Goal: Task Accomplishment & Management: Use online tool/utility

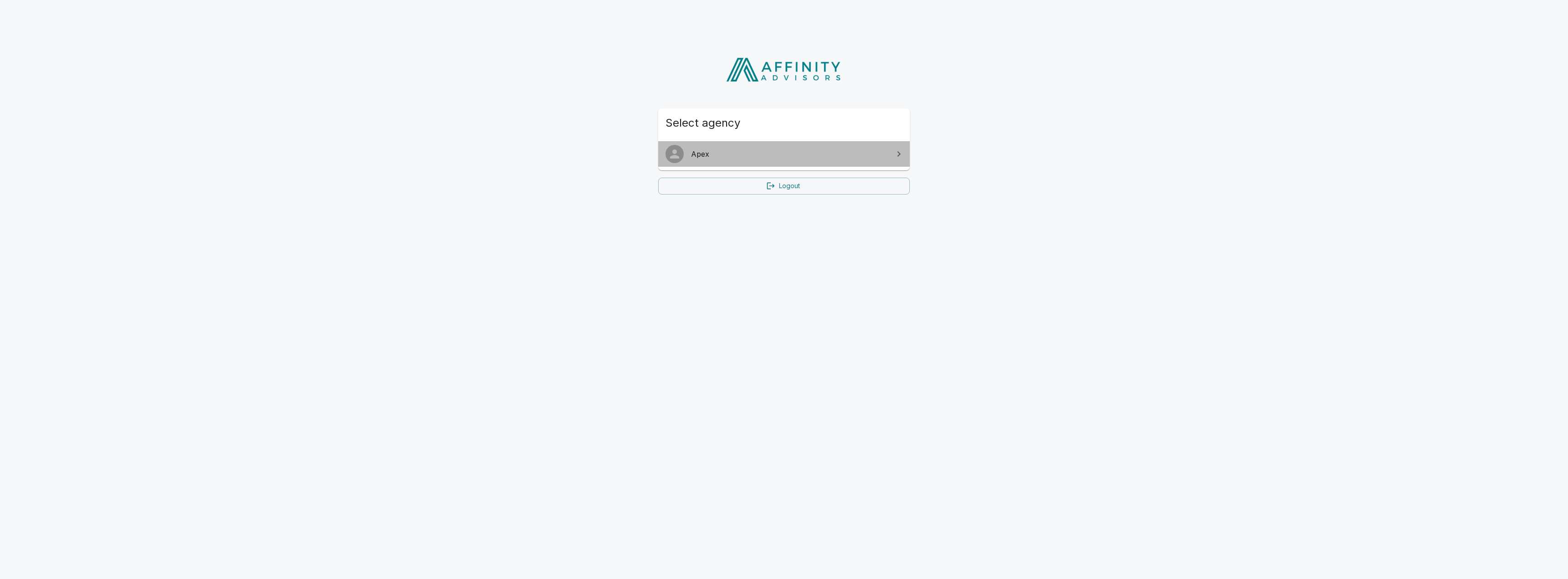
click at [732, 153] on span "Apex" at bounding box center [789, 154] width 197 height 11
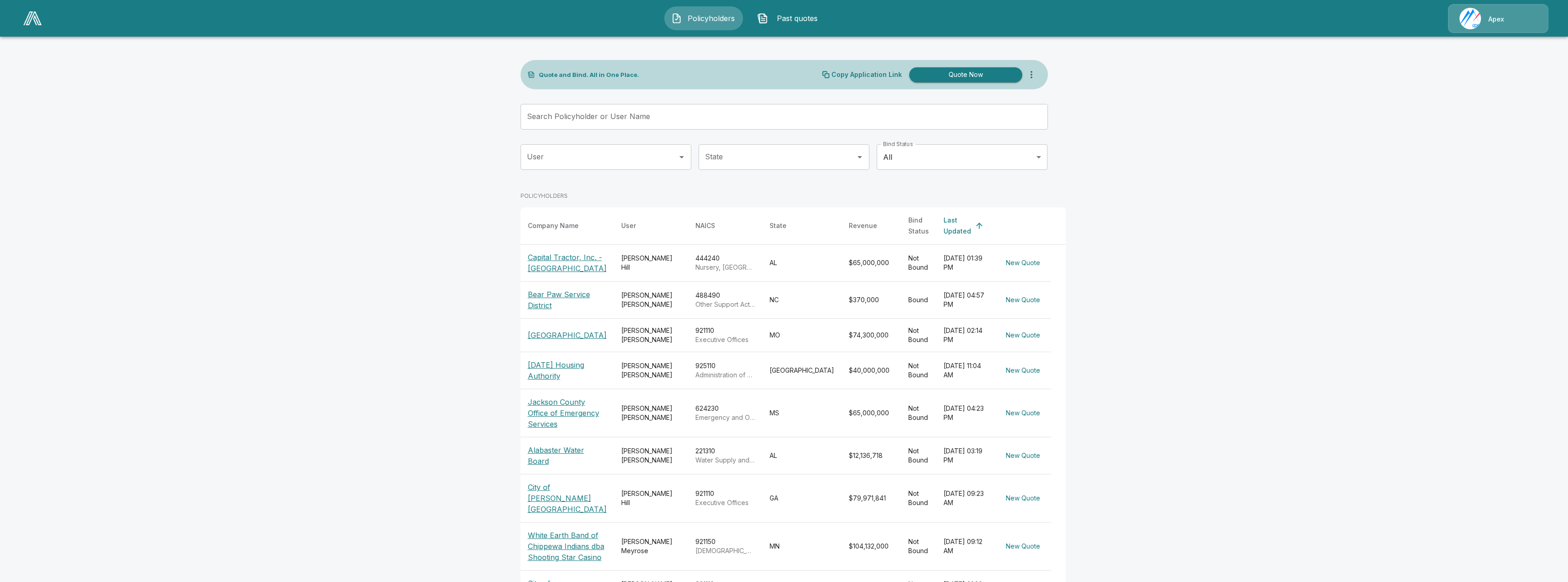
click at [551, 264] on p "Capital Tractor, Inc. - [GEOGRAPHIC_DATA]" at bounding box center [567, 263] width 79 height 22
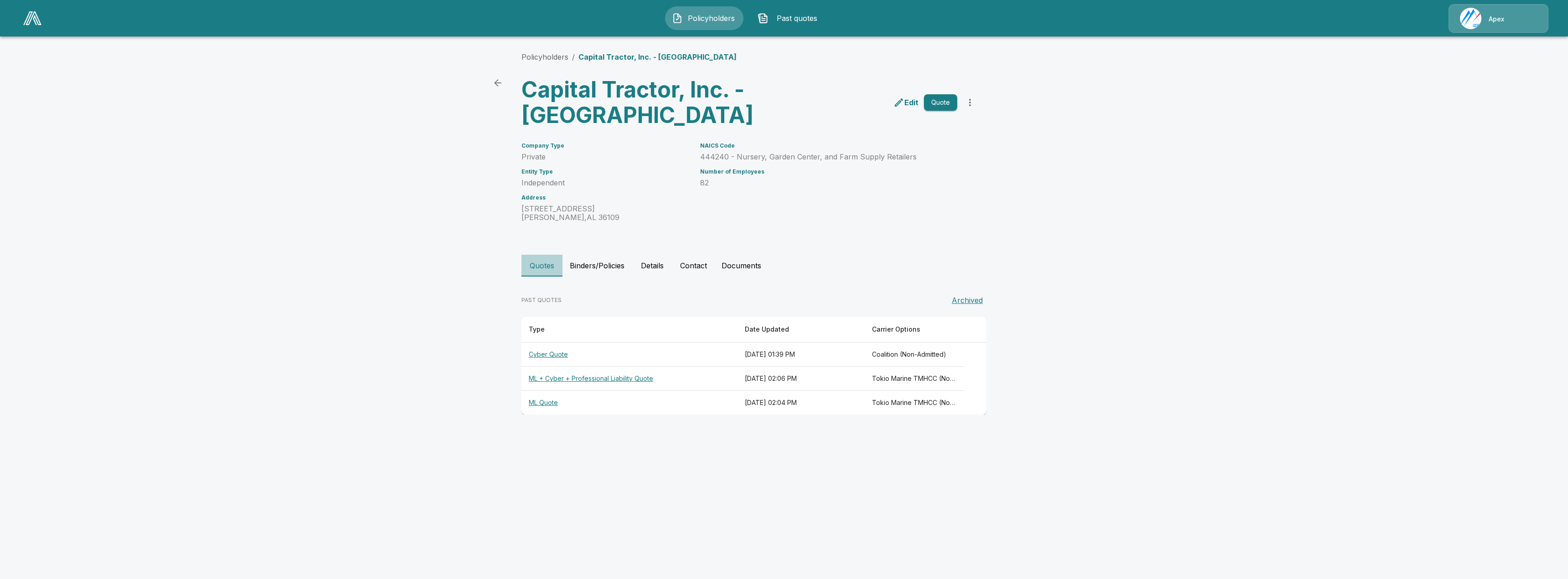
click at [530, 273] on button "Quotes" at bounding box center [542, 266] width 41 height 22
click at [634, 376] on th "ML + Cyber + Professional Liability Quote" at bounding box center [629, 379] width 216 height 24
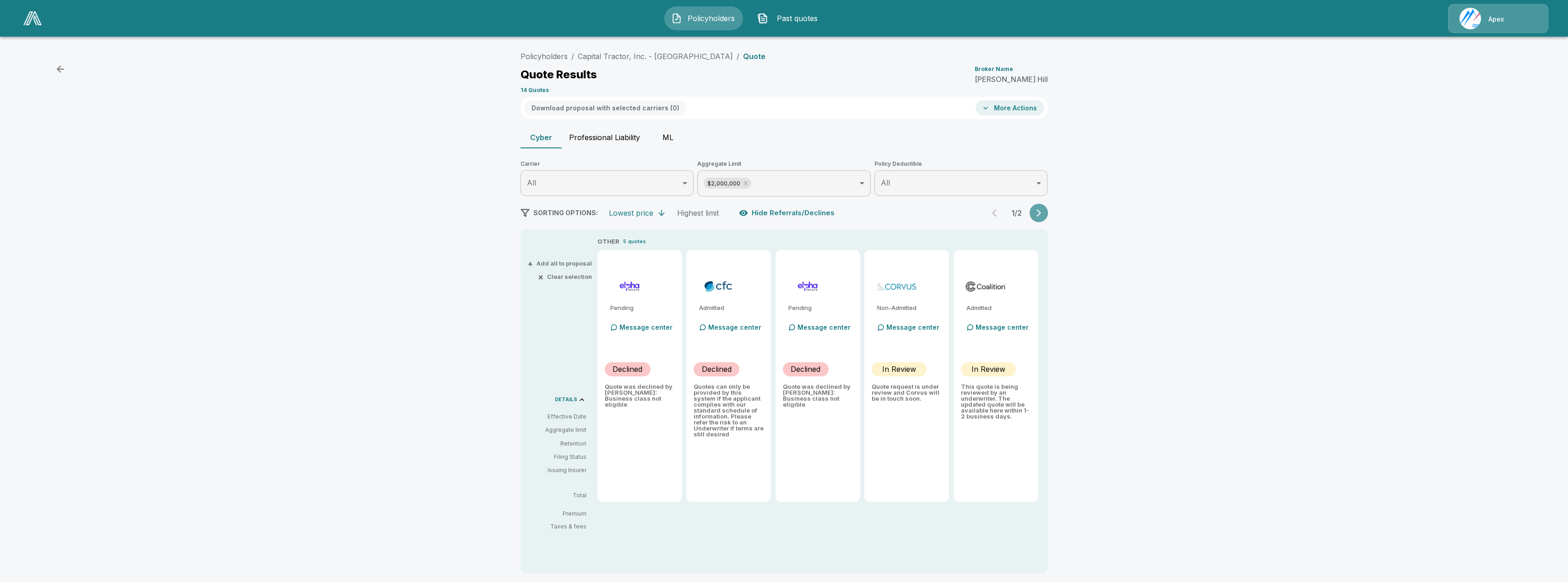
click at [1044, 218] on button "button" at bounding box center [1039, 213] width 18 height 18
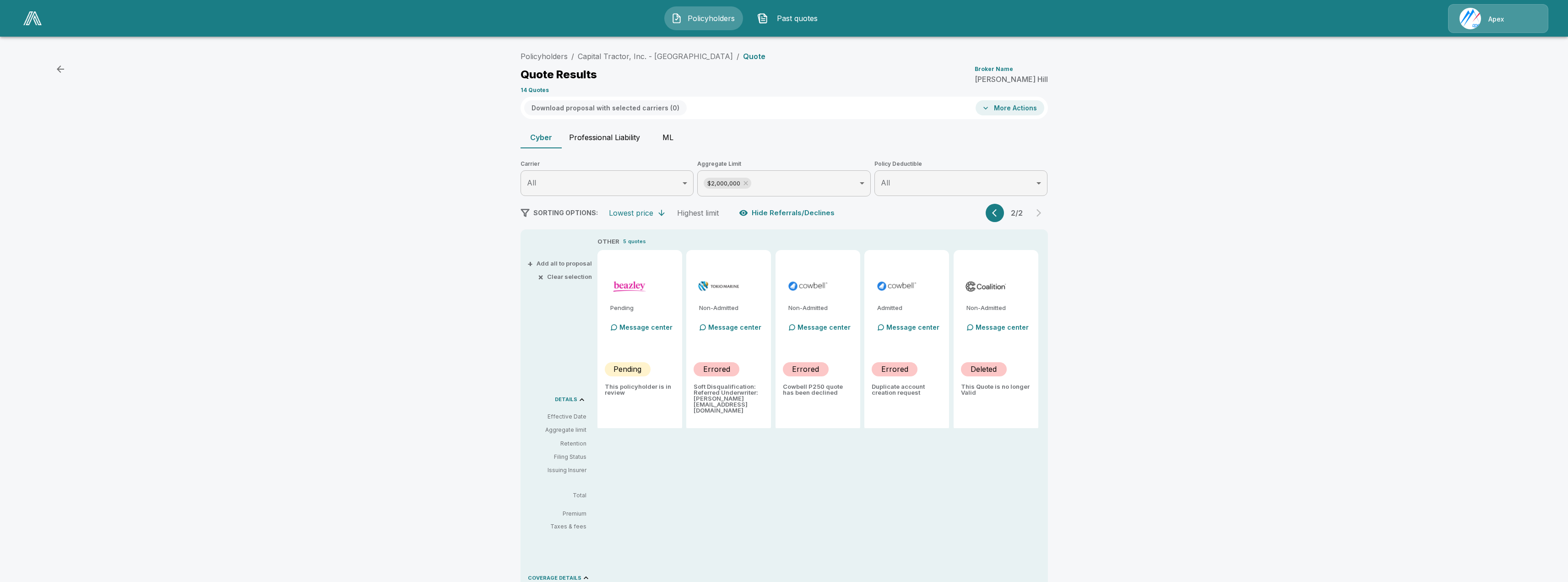
click at [1001, 216] on icon "button" at bounding box center [996, 213] width 9 height 9
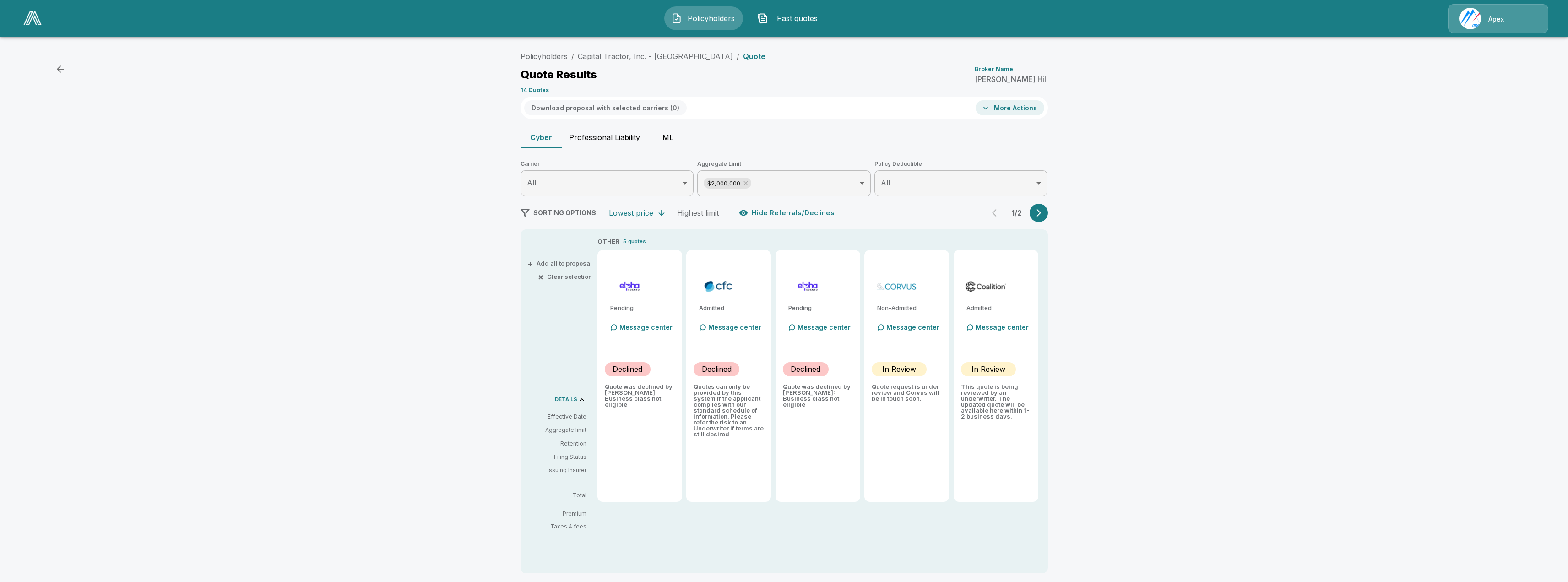
click at [58, 67] on icon "button" at bounding box center [61, 69] width 11 height 11
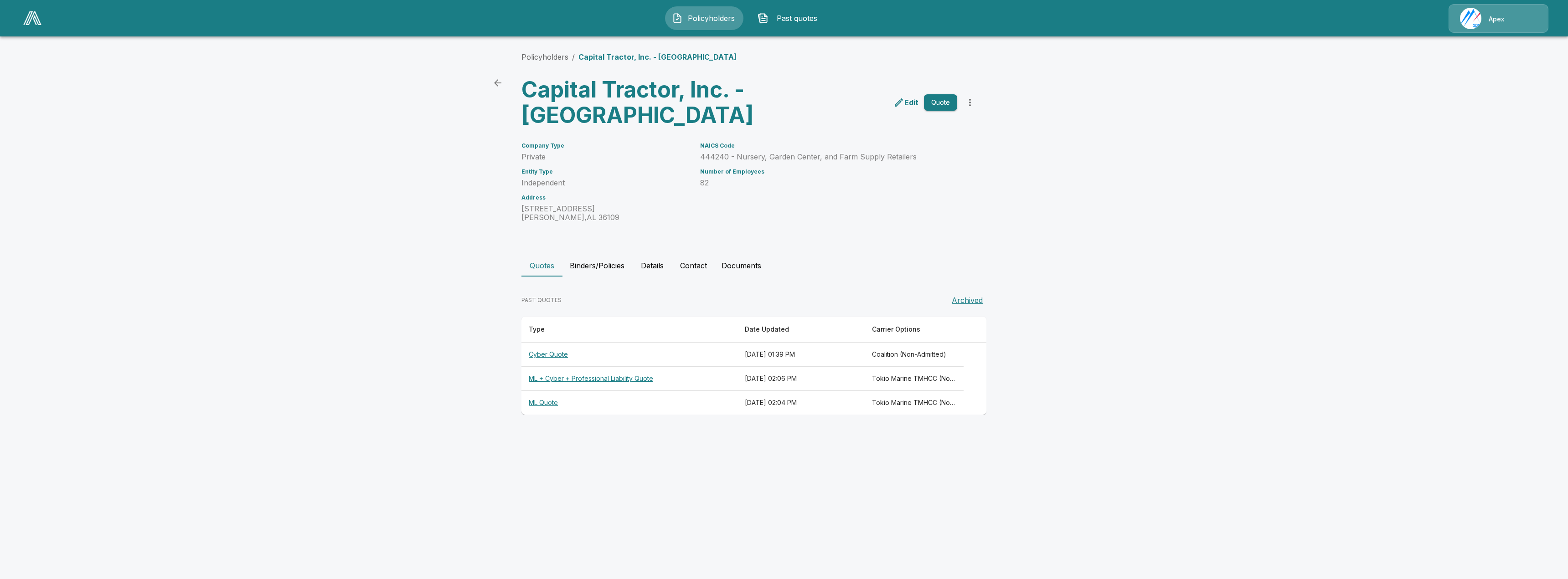
click at [555, 353] on th "Cyber Quote" at bounding box center [629, 355] width 216 height 24
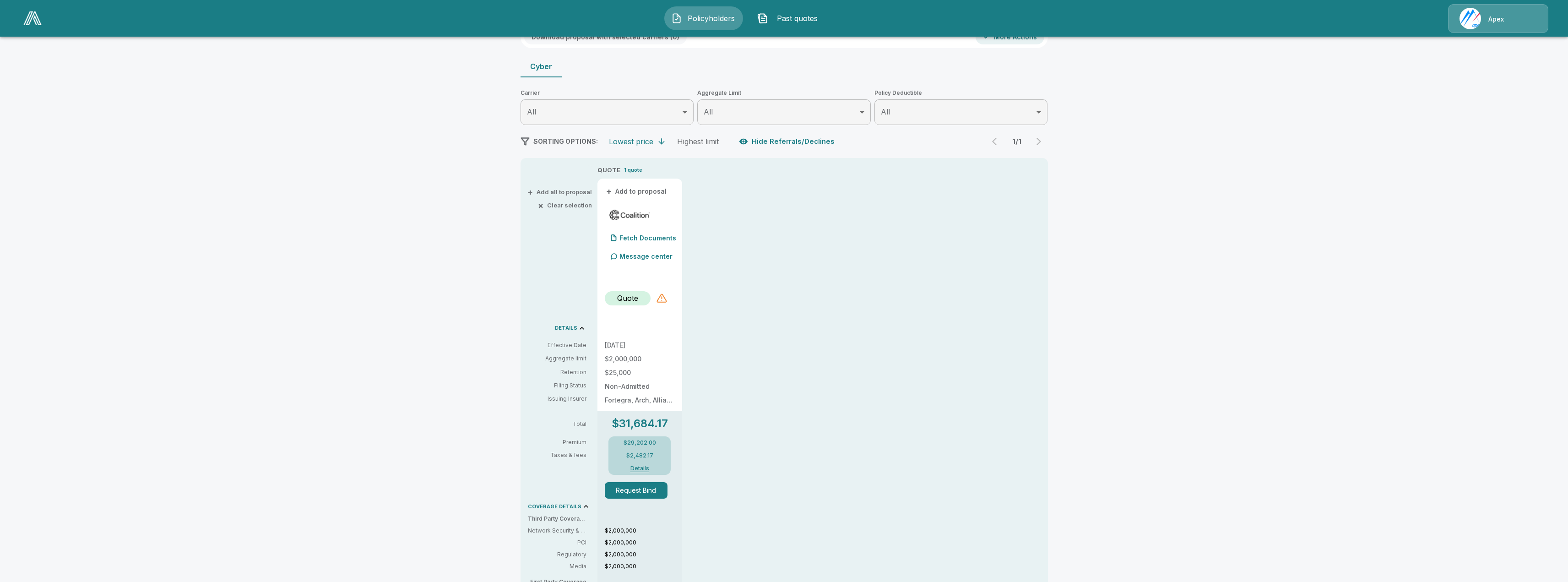
scroll to position [92, 0]
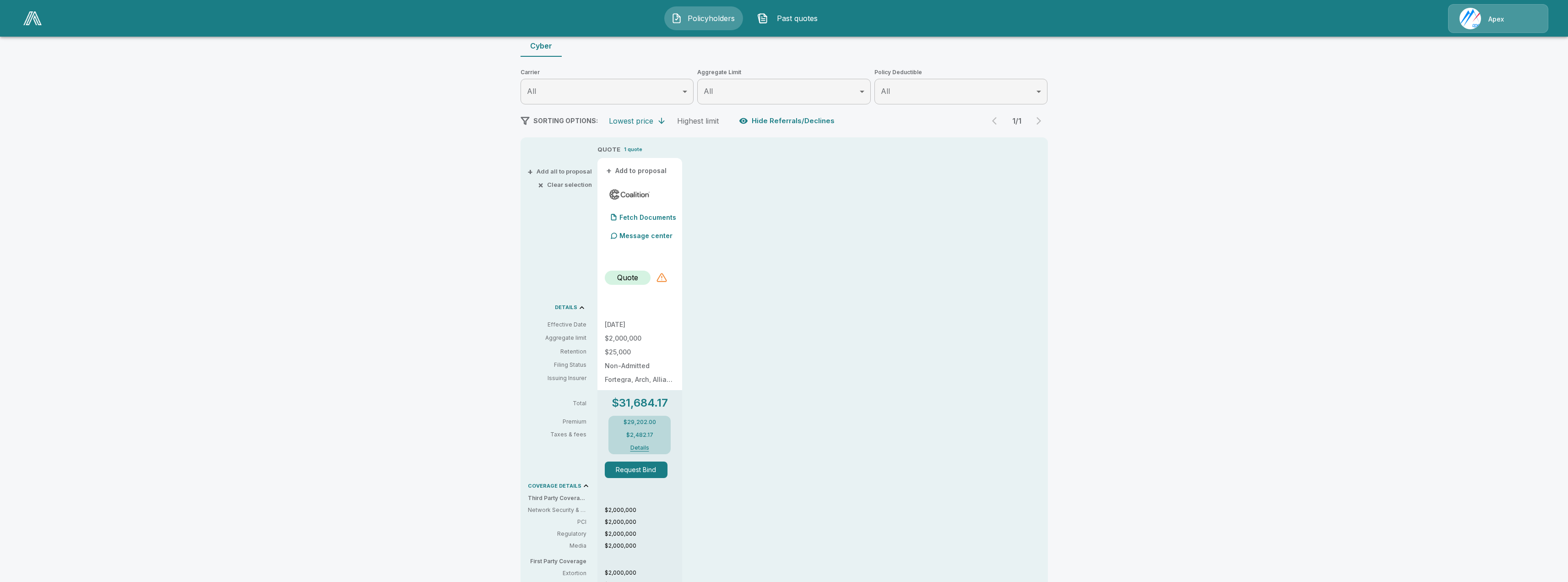
click at [668, 280] on div at bounding box center [662, 278] width 11 height 11
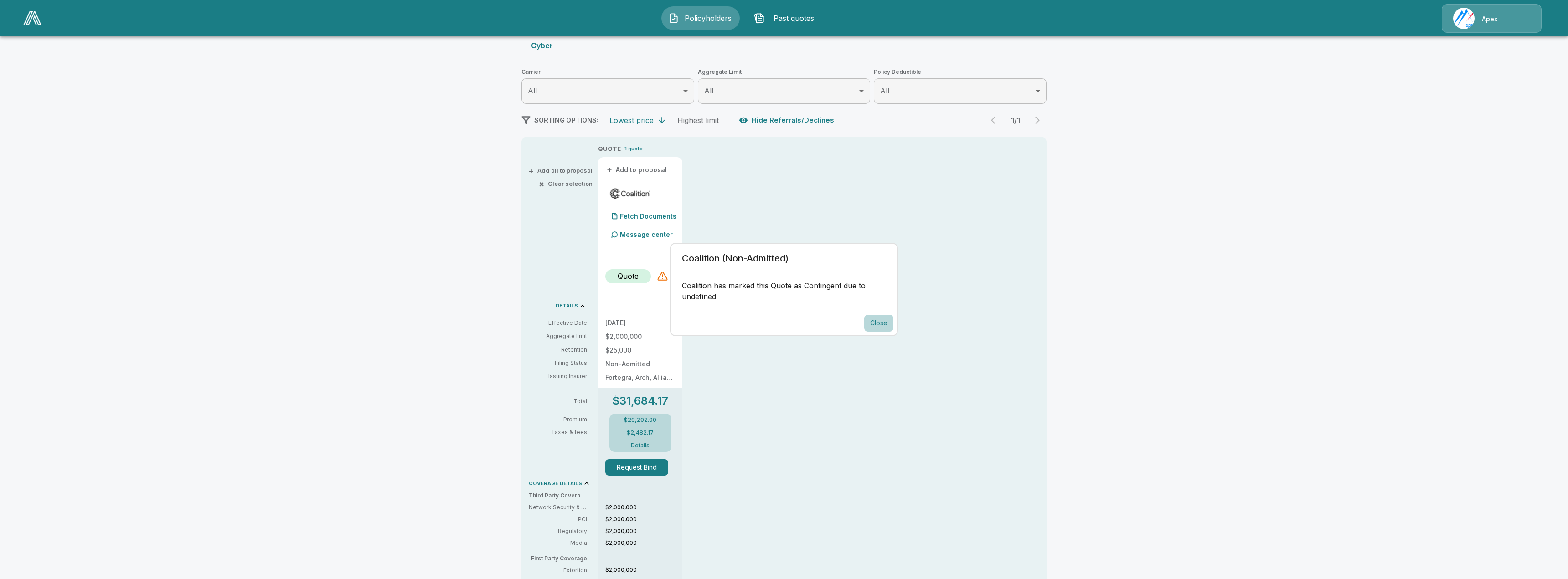
click at [880, 322] on button "Close" at bounding box center [879, 323] width 29 height 17
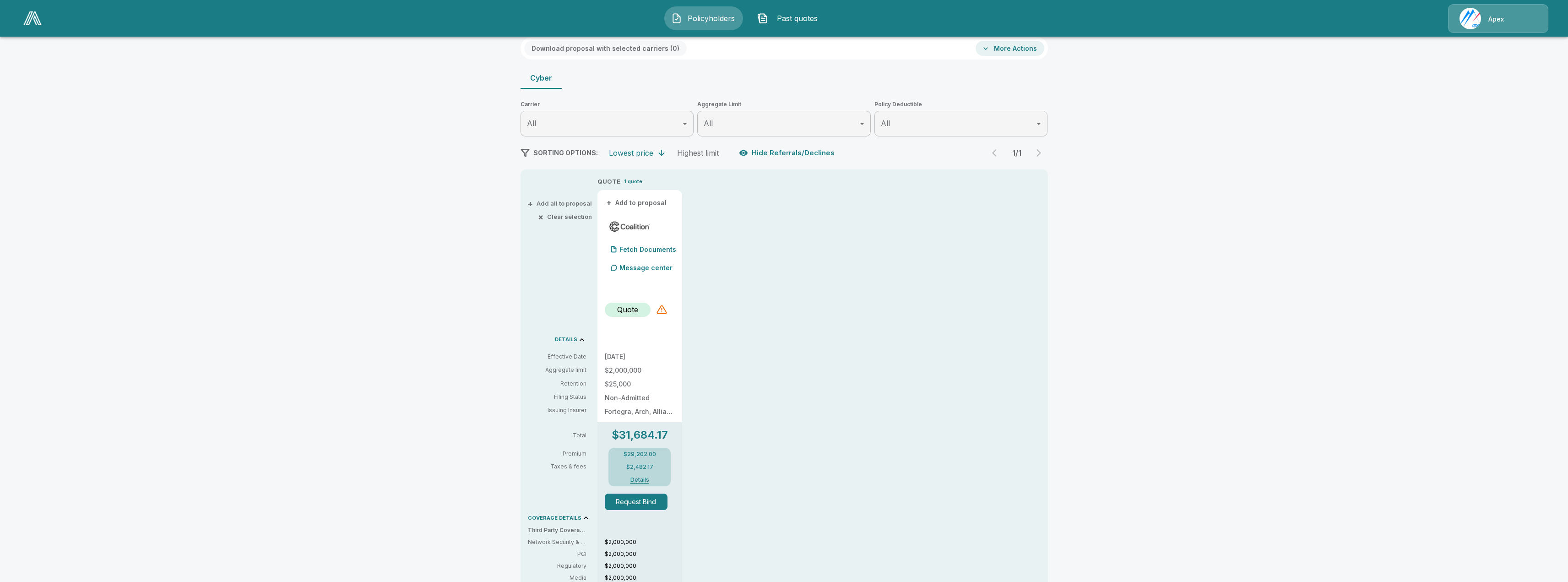
scroll to position [59, 0]
click at [626, 204] on button "+ Add to proposal" at bounding box center [636, 204] width 64 height 10
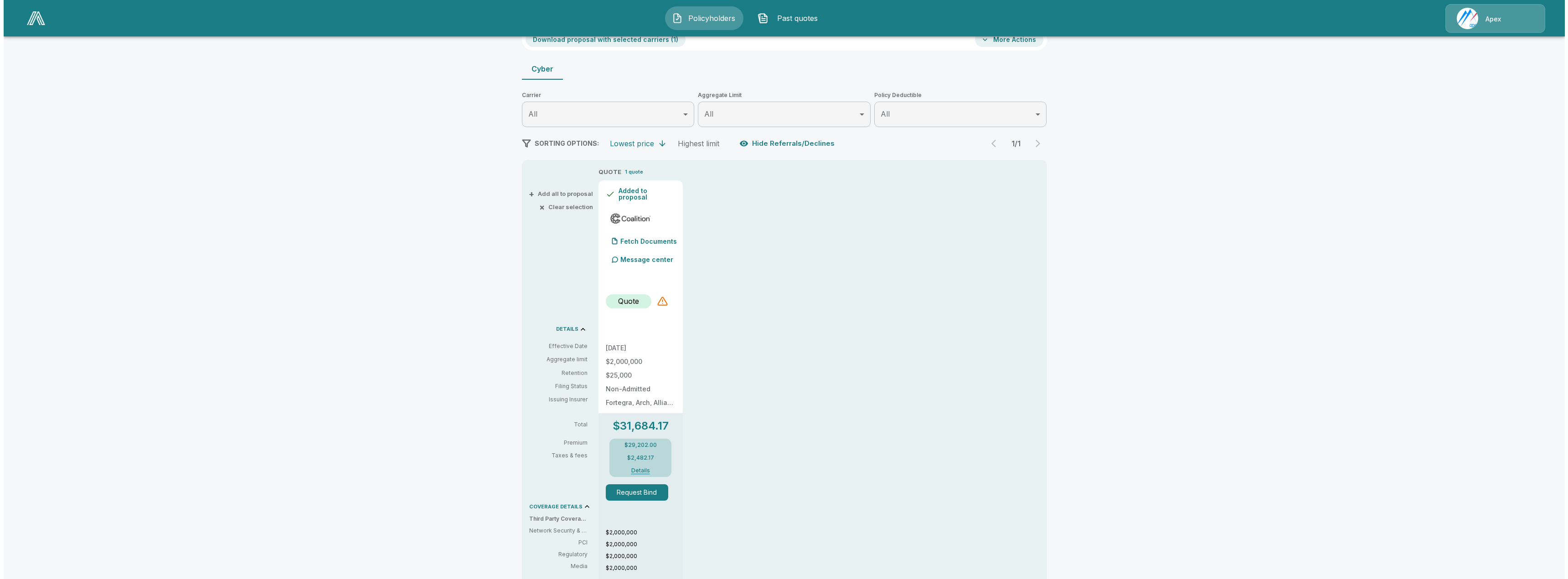
scroll to position [46, 0]
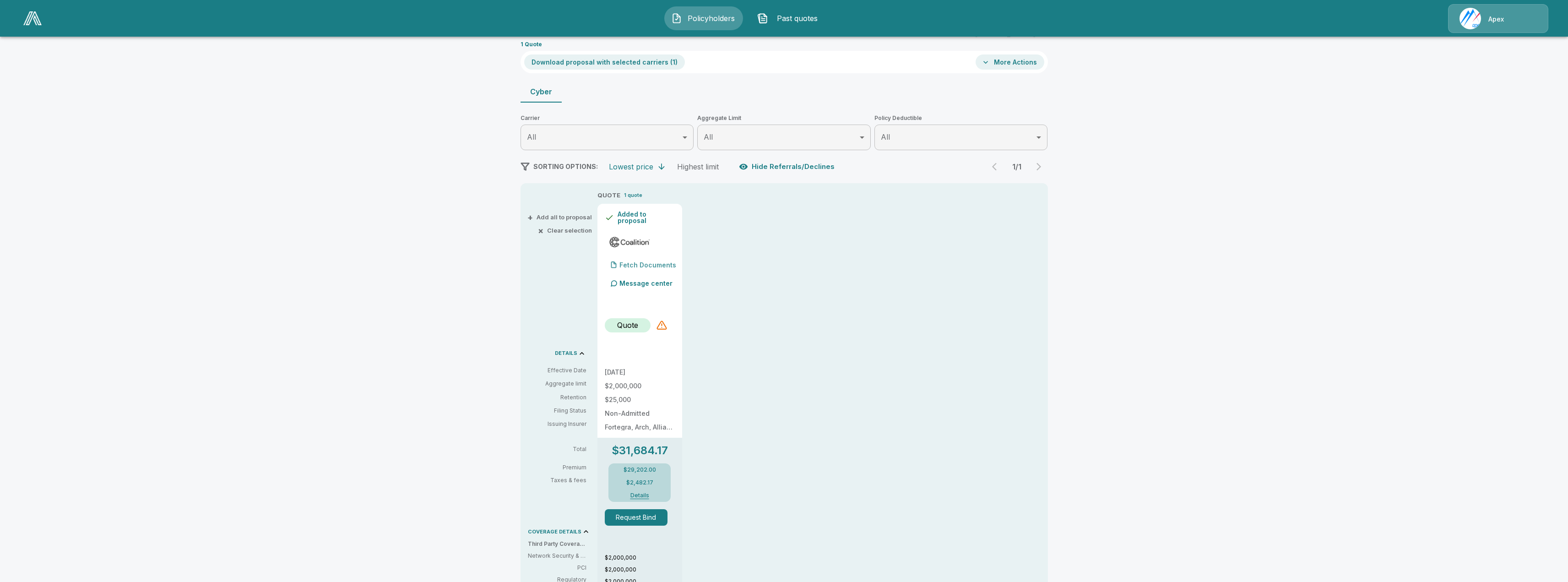
click at [642, 265] on p "Fetch Documents" at bounding box center [647, 265] width 57 height 6
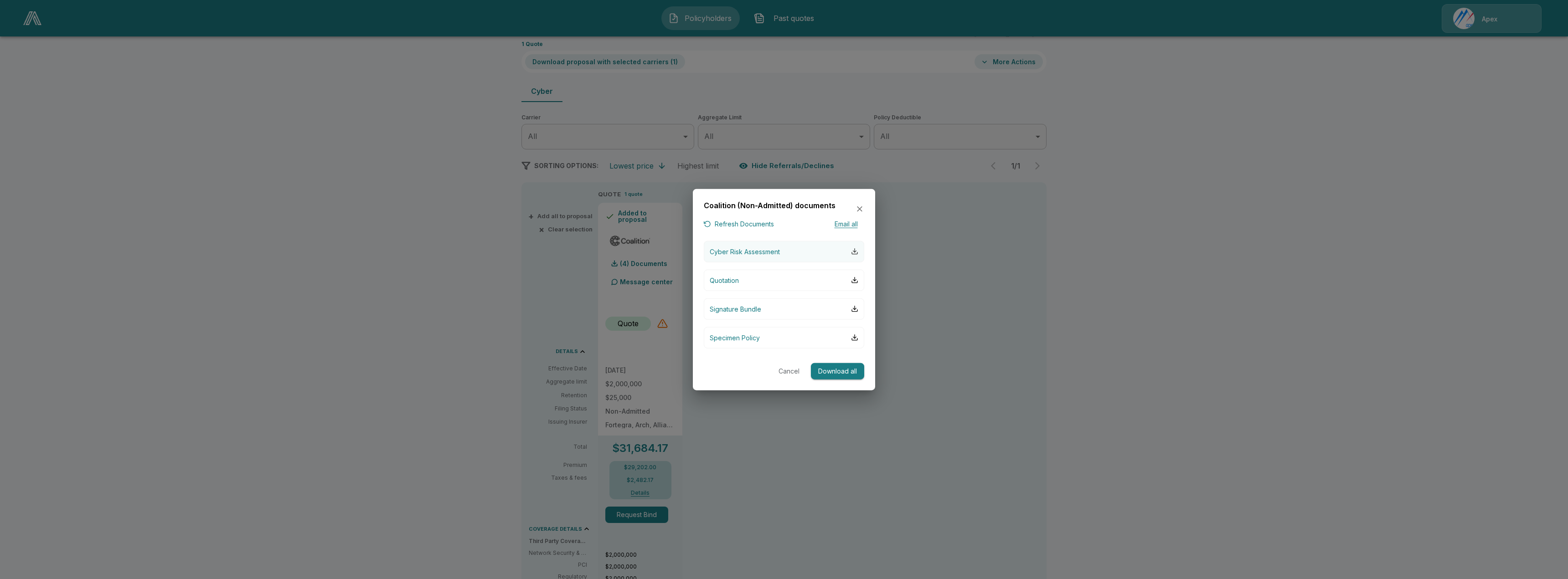
click at [854, 251] on div "button" at bounding box center [855, 251] width 7 height 7
click at [857, 281] on div "button" at bounding box center [855, 280] width 7 height 7
click at [855, 307] on div "button" at bounding box center [855, 309] width 7 height 7
click at [854, 334] on div "button" at bounding box center [855, 338] width 7 height 7
